Goal: Navigation & Orientation: Go to known website

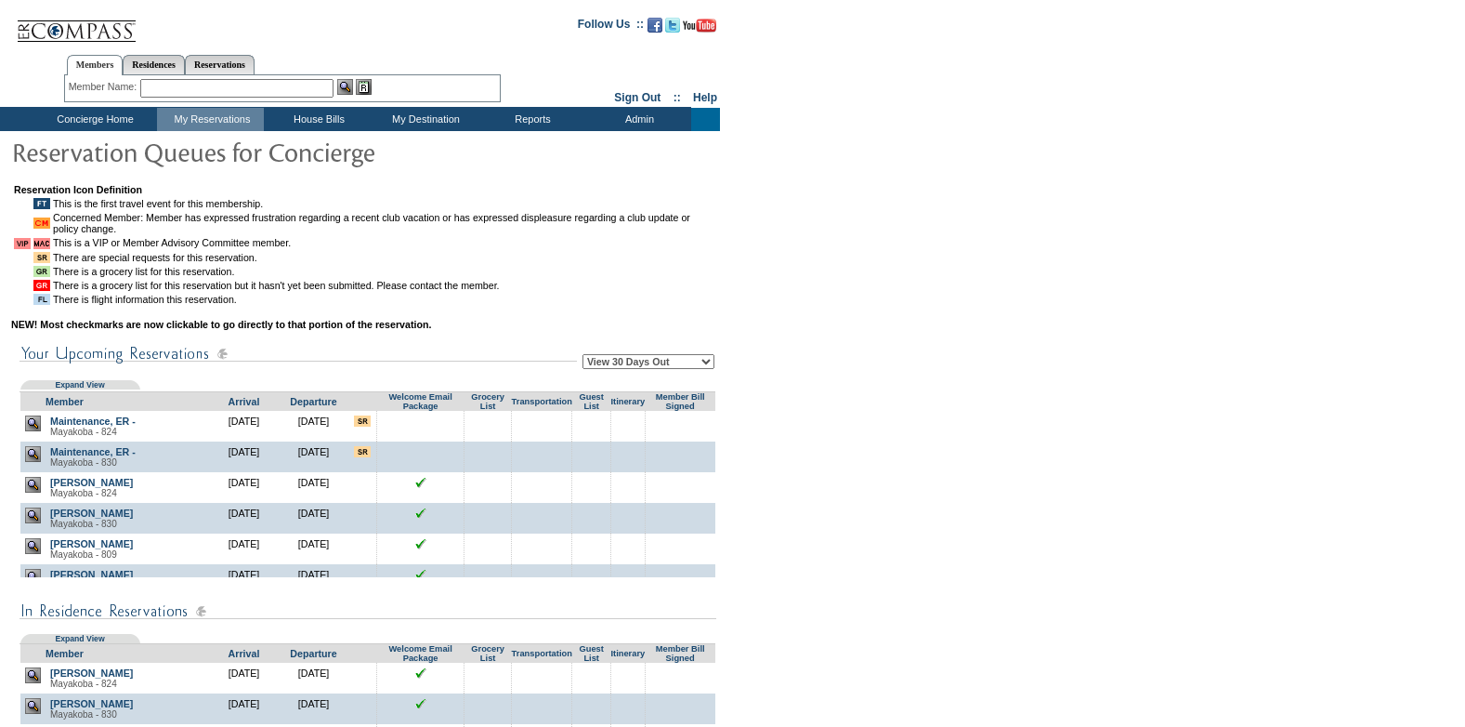
scroll to position [186, 0]
